Goal: Task Accomplishment & Management: Manage account settings

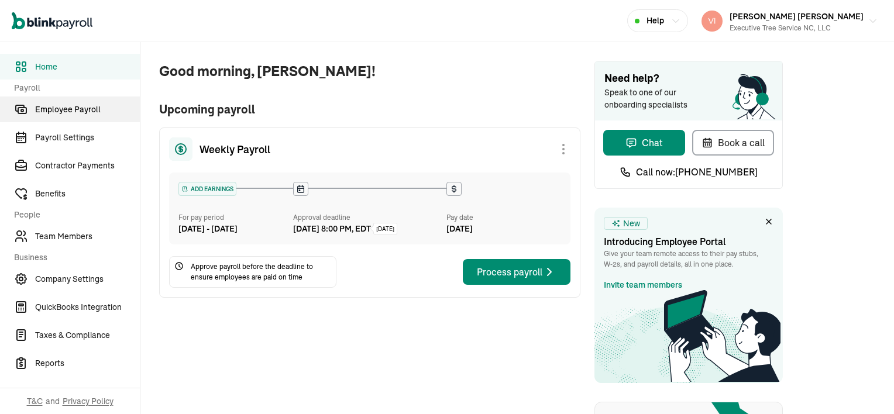
click at [81, 104] on span "Employee Payroll" at bounding box center [87, 110] width 105 height 12
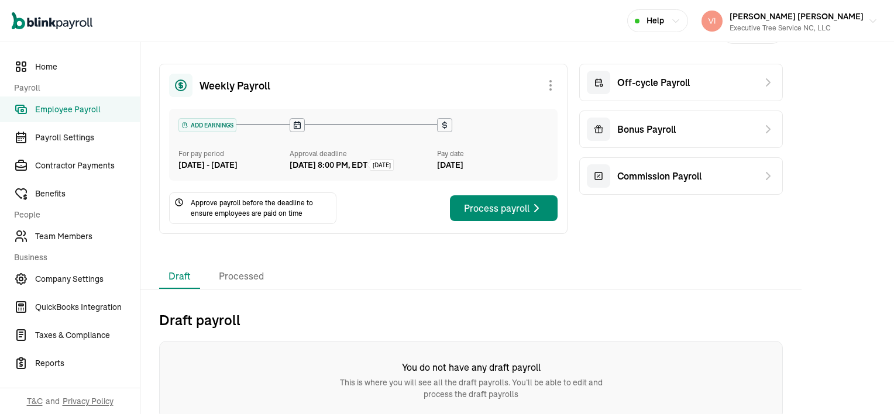
scroll to position [49, 0]
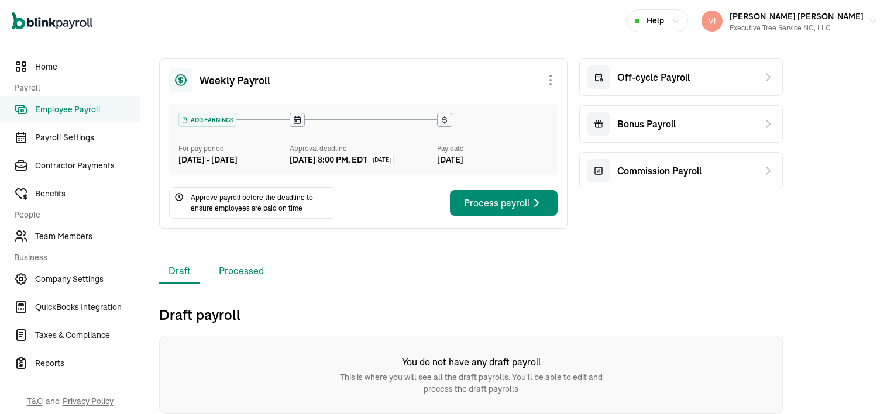
click at [250, 274] on li "Processed" at bounding box center [241, 271] width 64 height 25
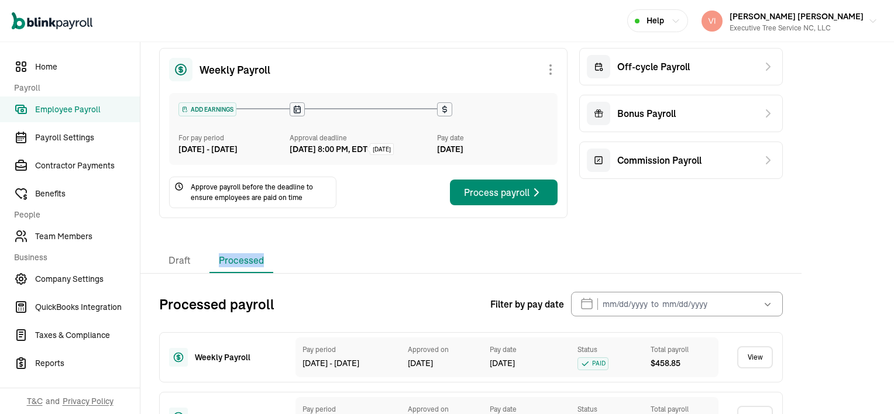
click at [250, 273] on li "Processed" at bounding box center [241, 261] width 64 height 25
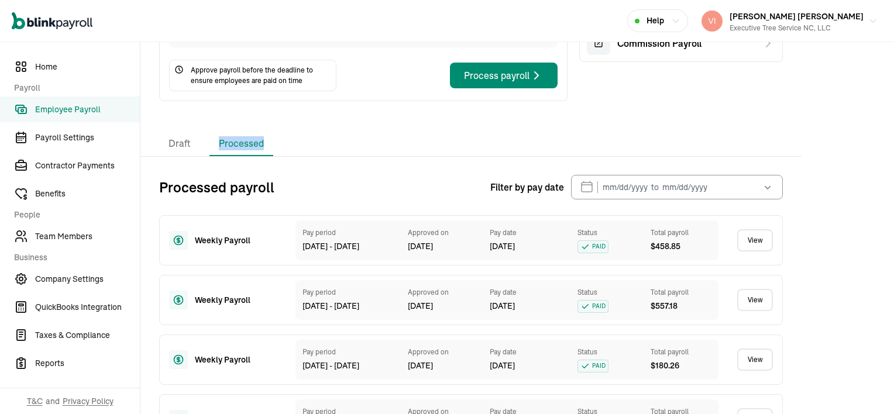
scroll to position [0, 0]
click at [742, 246] on link "View" at bounding box center [755, 240] width 36 height 22
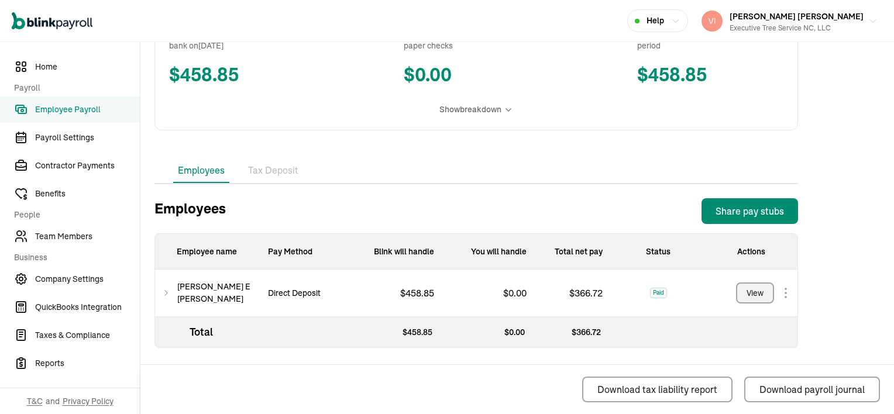
click at [763, 295] on button "View" at bounding box center [755, 293] width 38 height 21
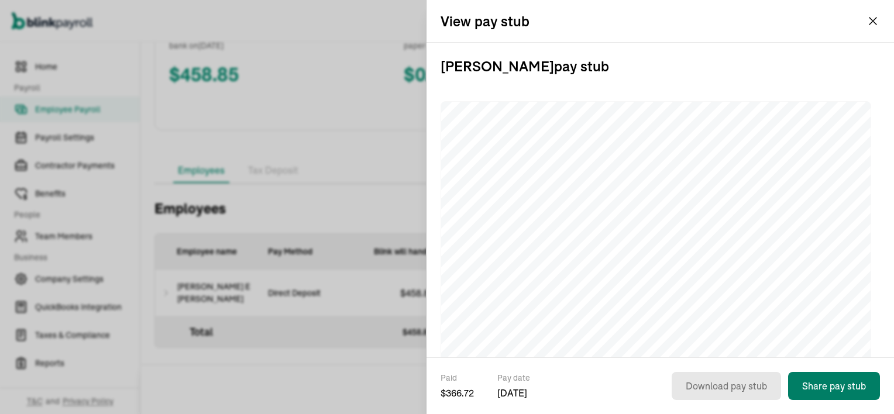
click at [840, 381] on button "Share pay stub" at bounding box center [834, 386] width 92 height 28
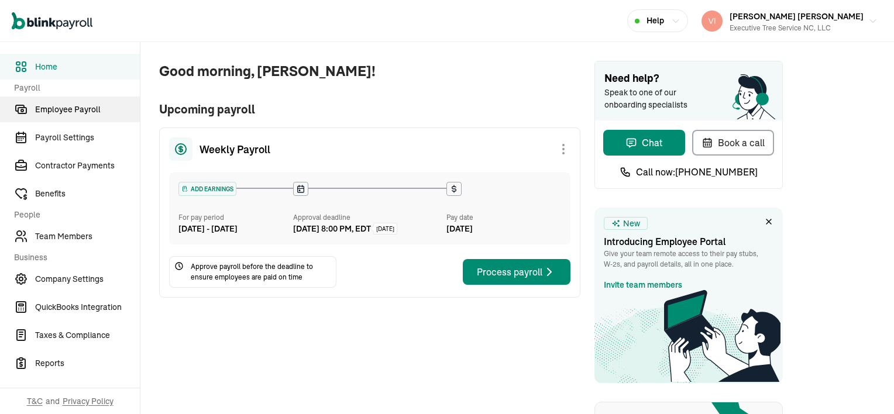
click at [81, 104] on span "Employee Payroll" at bounding box center [87, 110] width 105 height 12
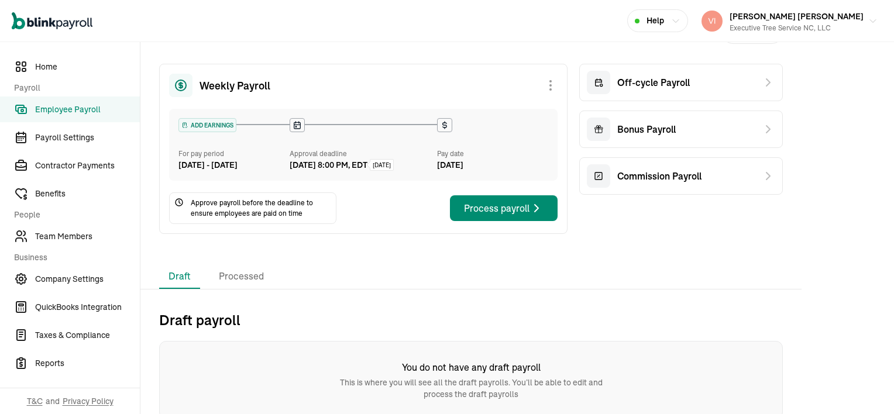
scroll to position [49, 0]
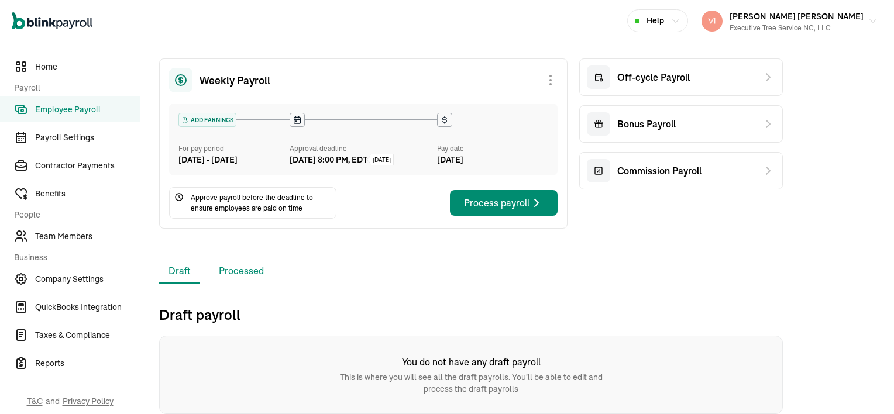
click at [250, 274] on li "Processed" at bounding box center [241, 271] width 64 height 25
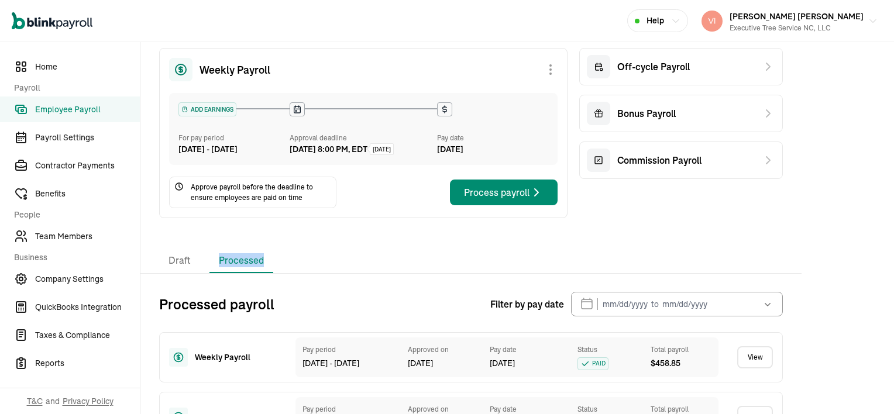
click at [250, 273] on li "Processed" at bounding box center [241, 261] width 64 height 25
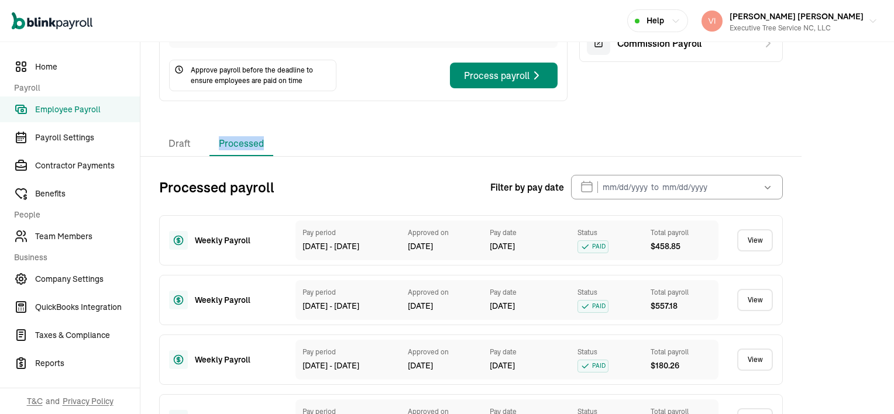
scroll to position [0, 0]
click at [742, 246] on link "View" at bounding box center [755, 240] width 36 height 22
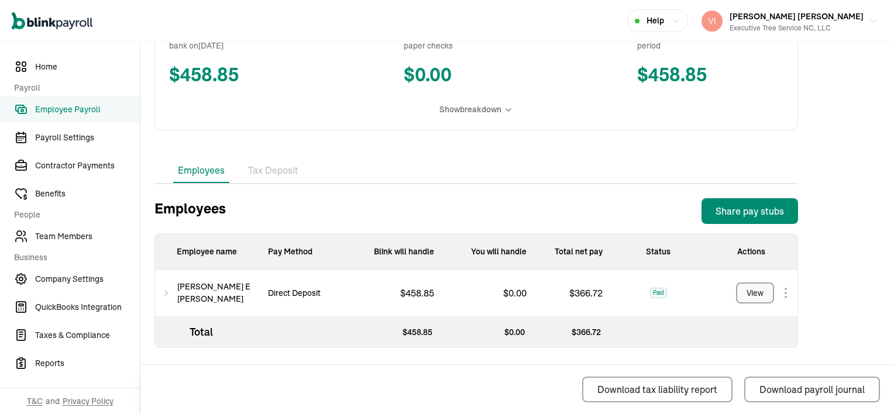
click at [763, 295] on button "View" at bounding box center [755, 293] width 38 height 21
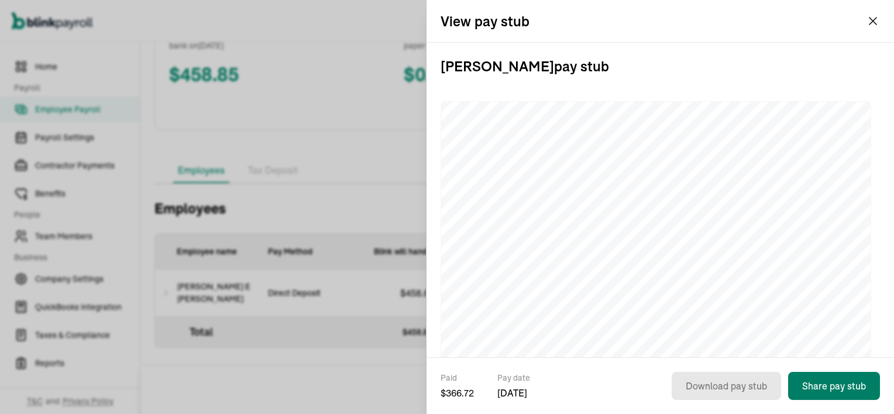
click at [840, 381] on button "Share pay stub" at bounding box center [834, 386] width 92 height 28
